Goal: Task Accomplishment & Management: Manage account settings

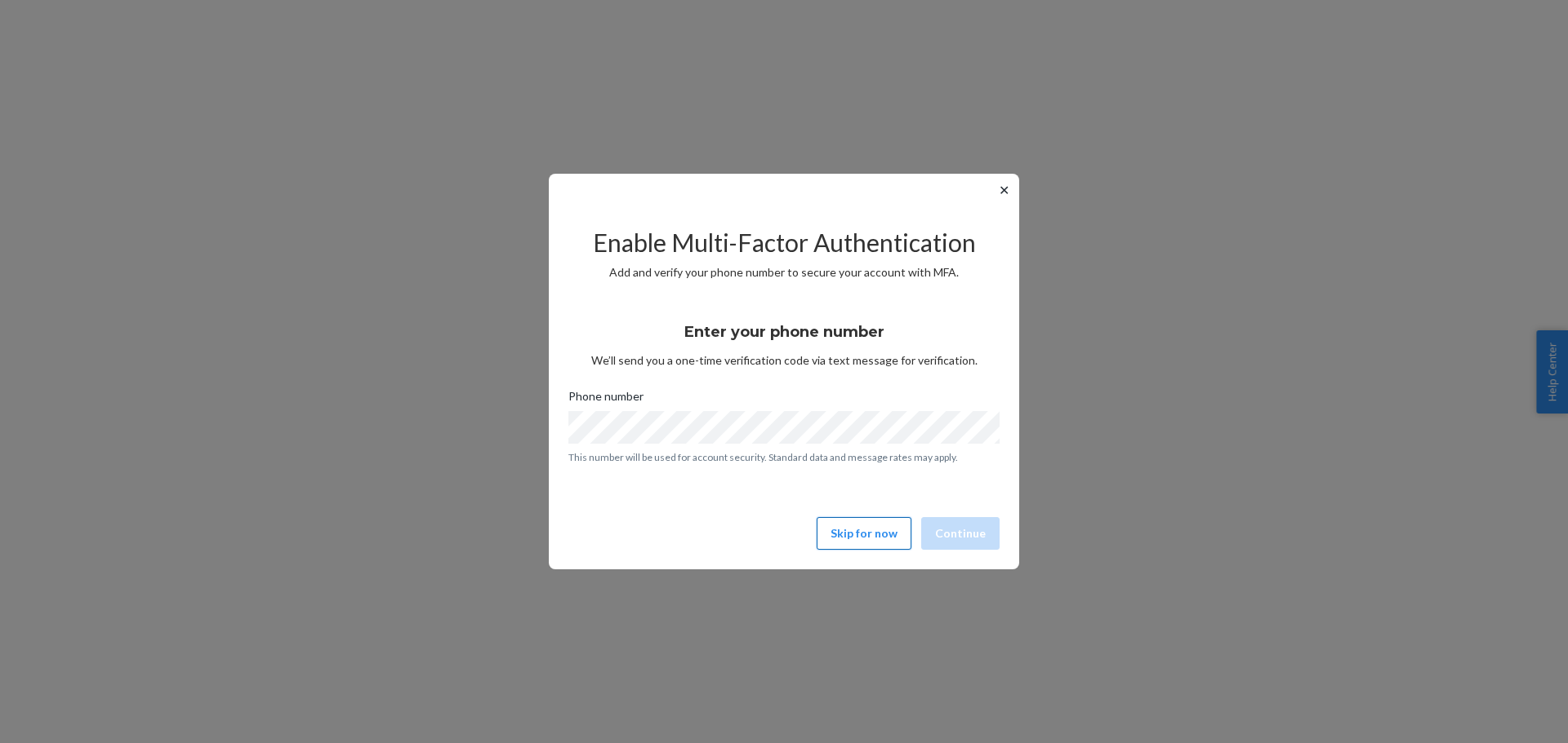
click at [874, 540] on button "Skip for now" at bounding box center [864, 534] width 95 height 33
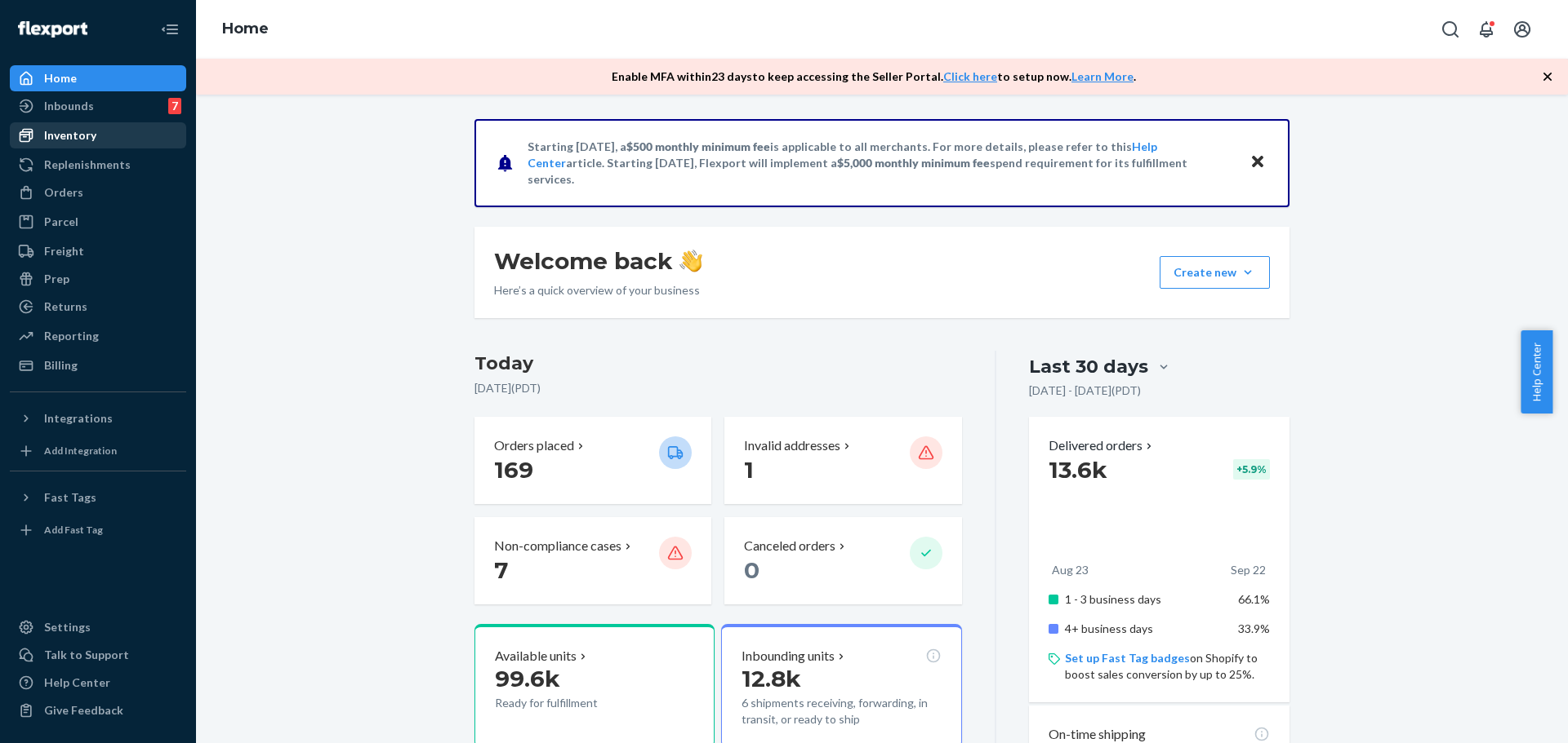
click at [115, 137] on div "Inventory" at bounding box center [98, 135] width 173 height 23
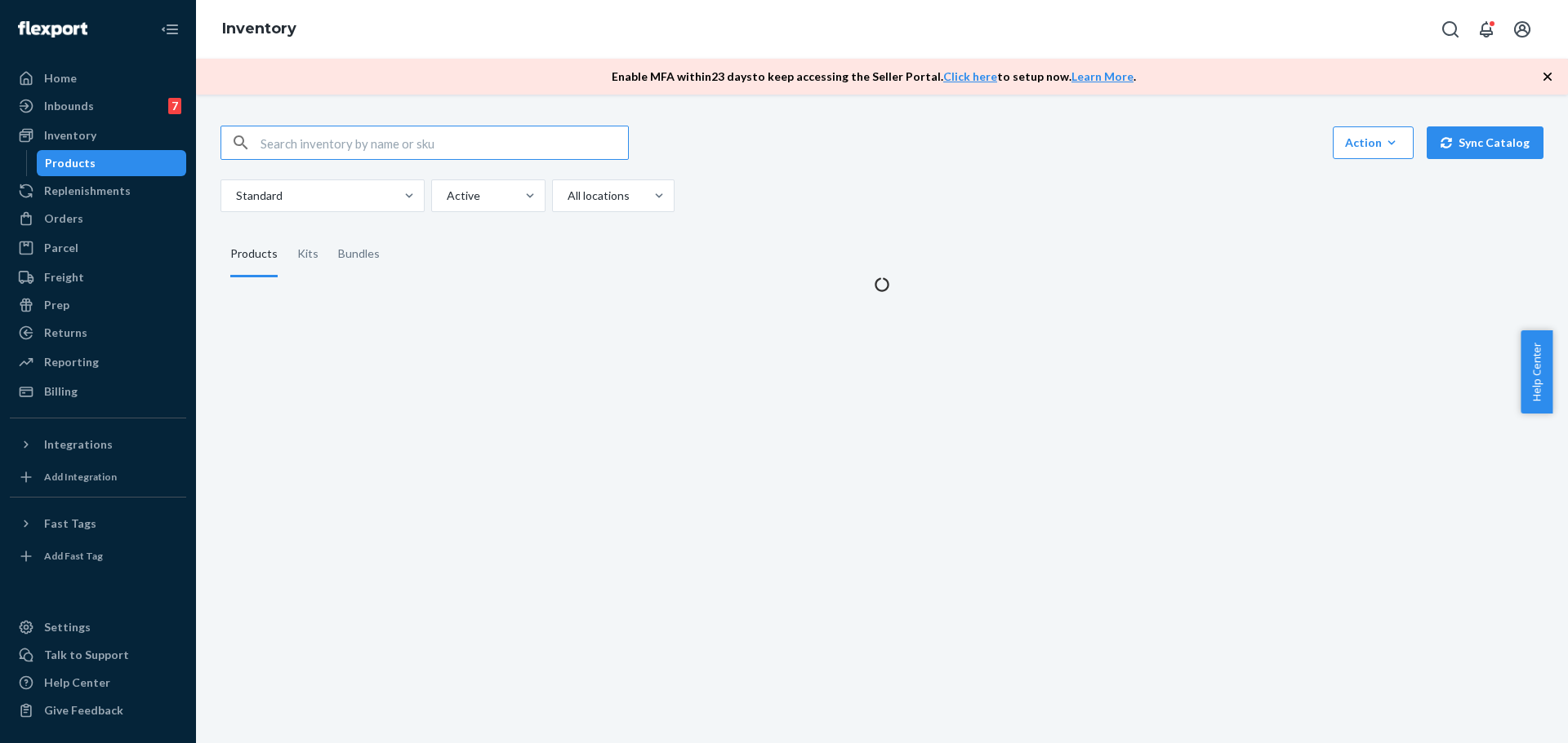
click at [413, 131] on input "text" at bounding box center [444, 143] width 367 height 33
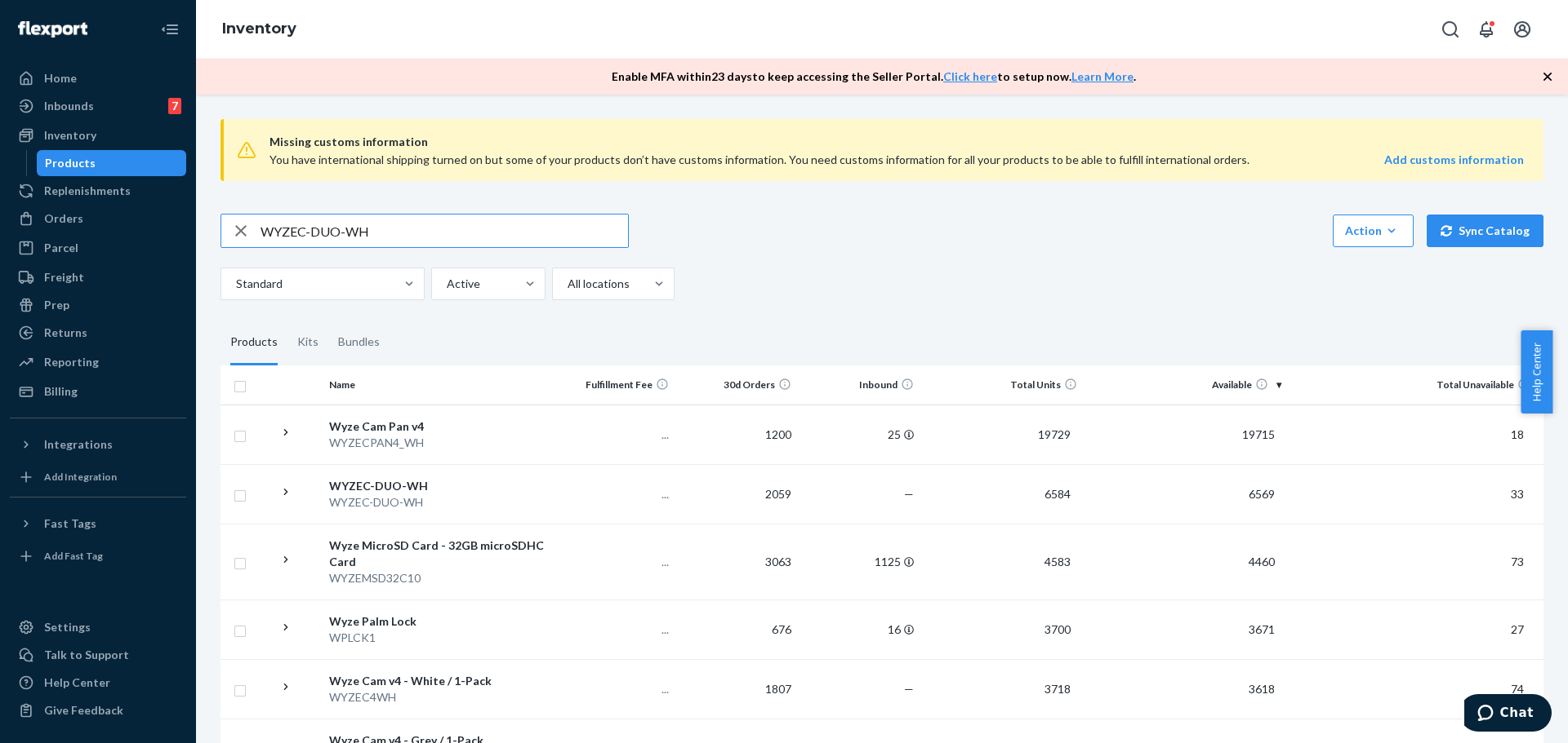
type input "WYZEC-DUO-WH"
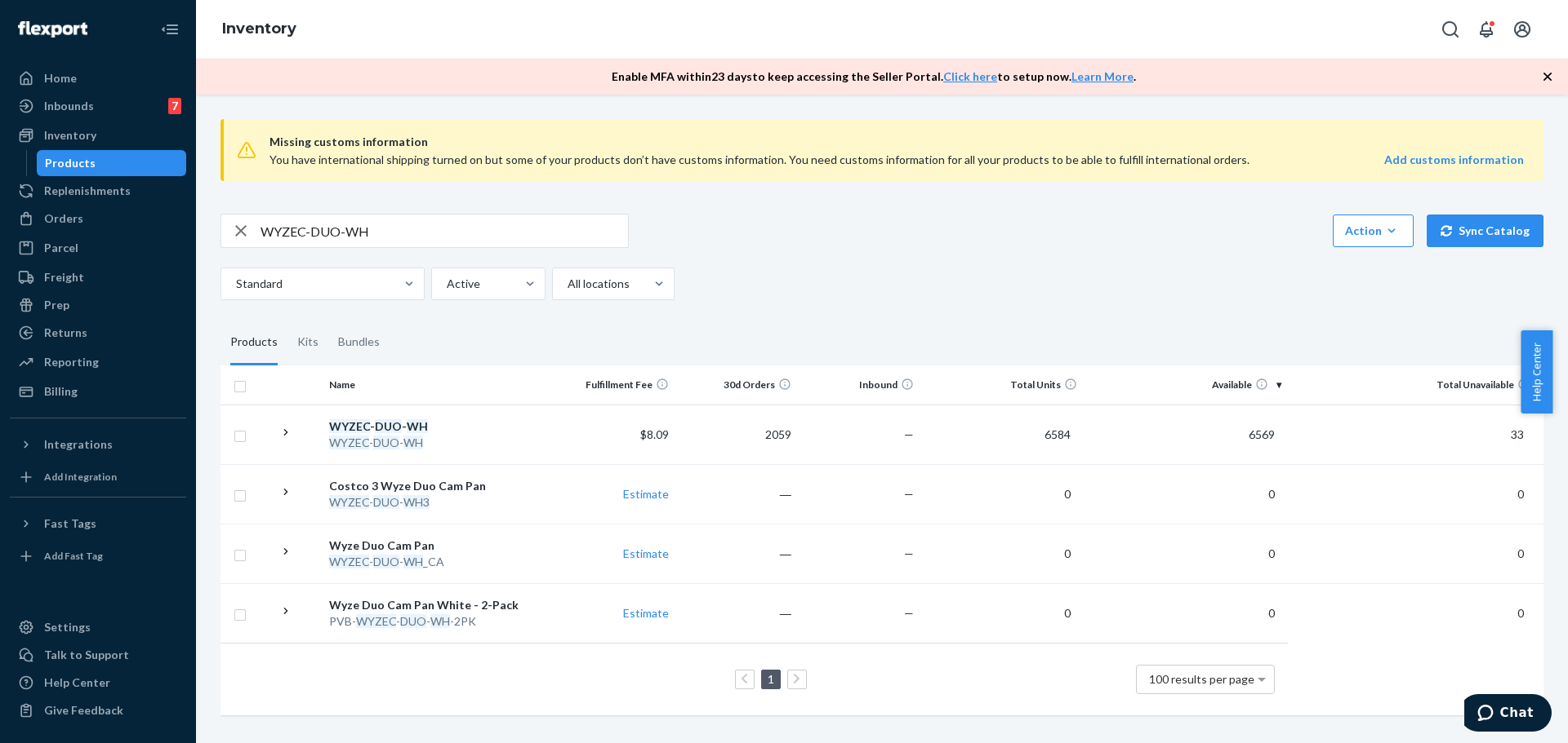
click at [382, 242] on input "WYZEC-DUO-WH" at bounding box center [444, 231] width 367 height 33
